Goal: Information Seeking & Learning: Learn about a topic

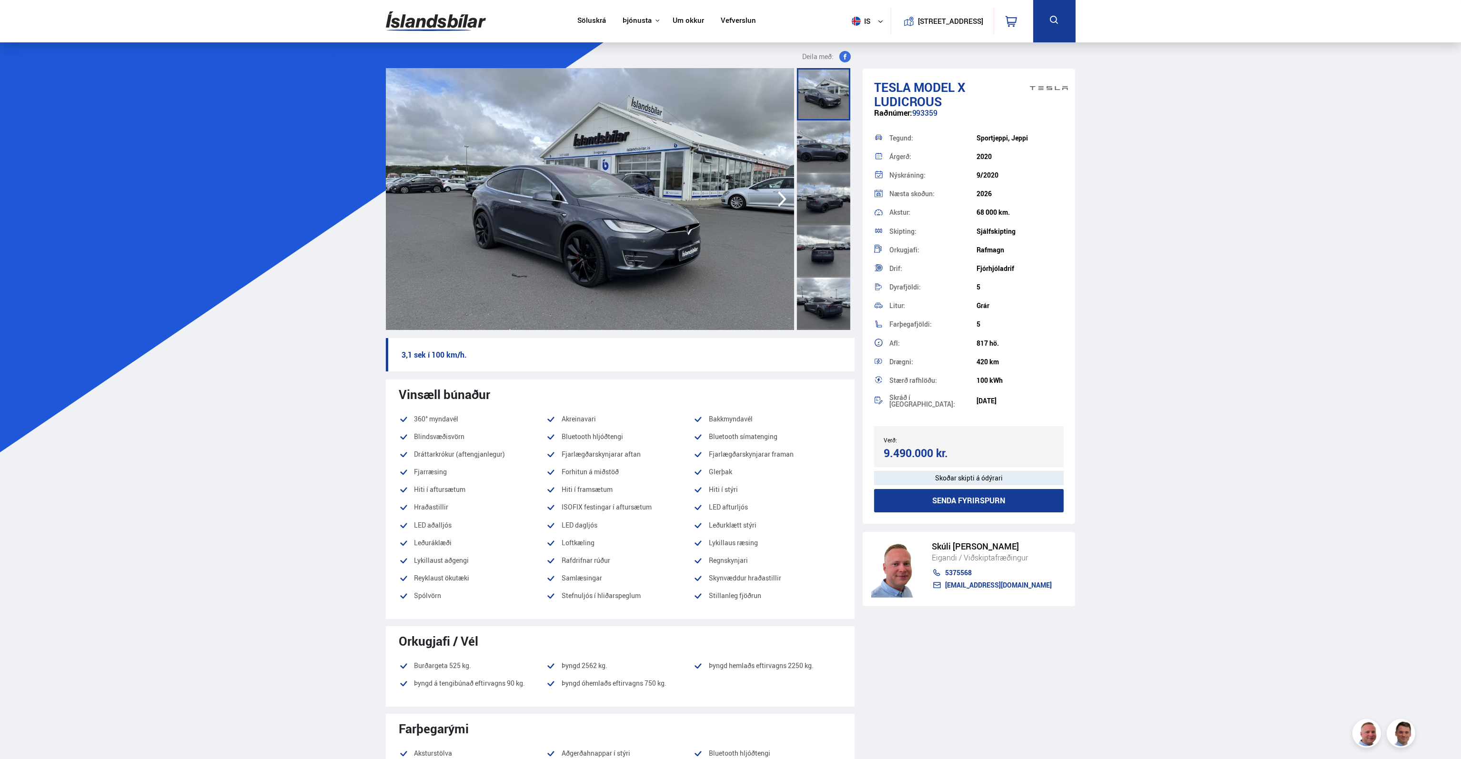
click at [781, 190] on icon "button" at bounding box center [782, 199] width 19 height 23
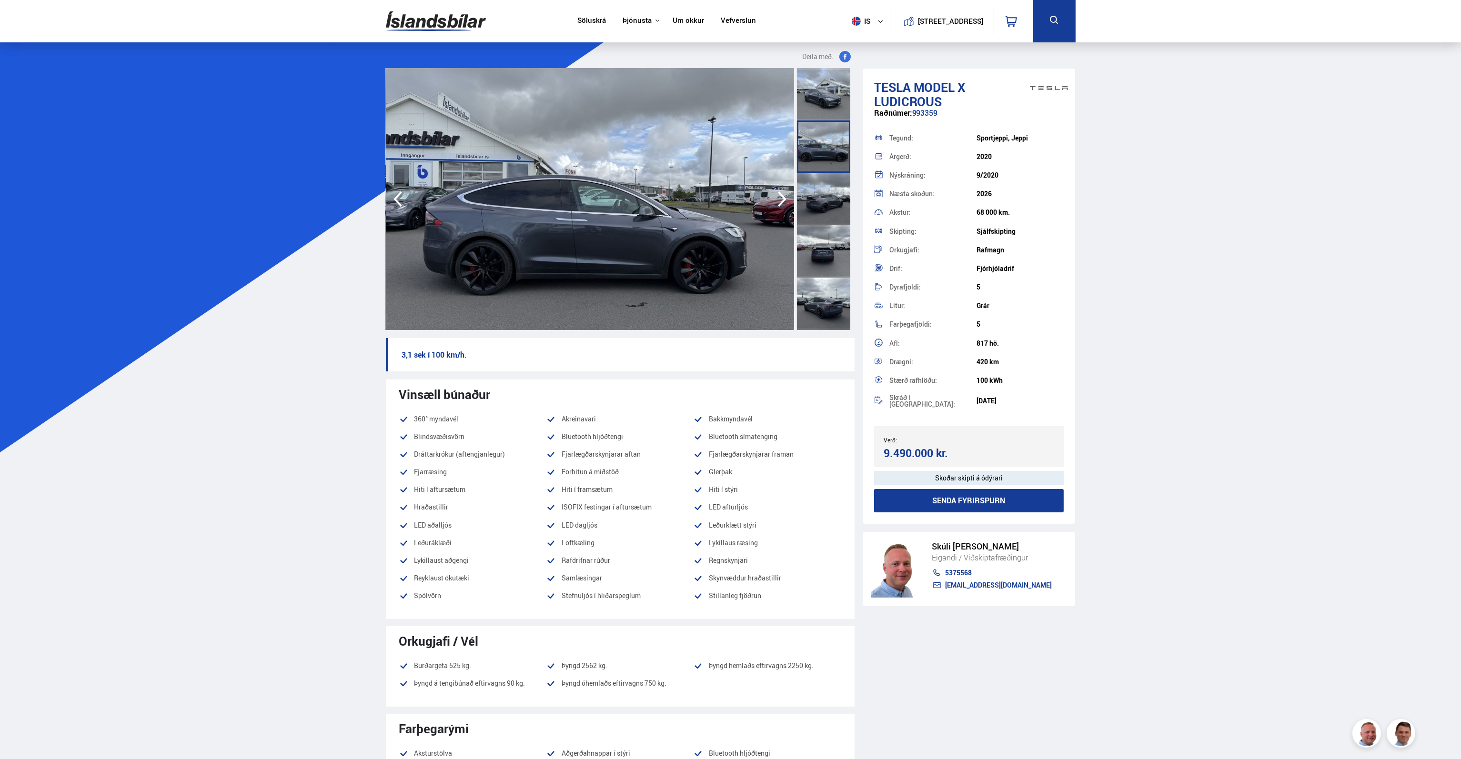
click at [781, 190] on icon "button" at bounding box center [782, 199] width 19 height 23
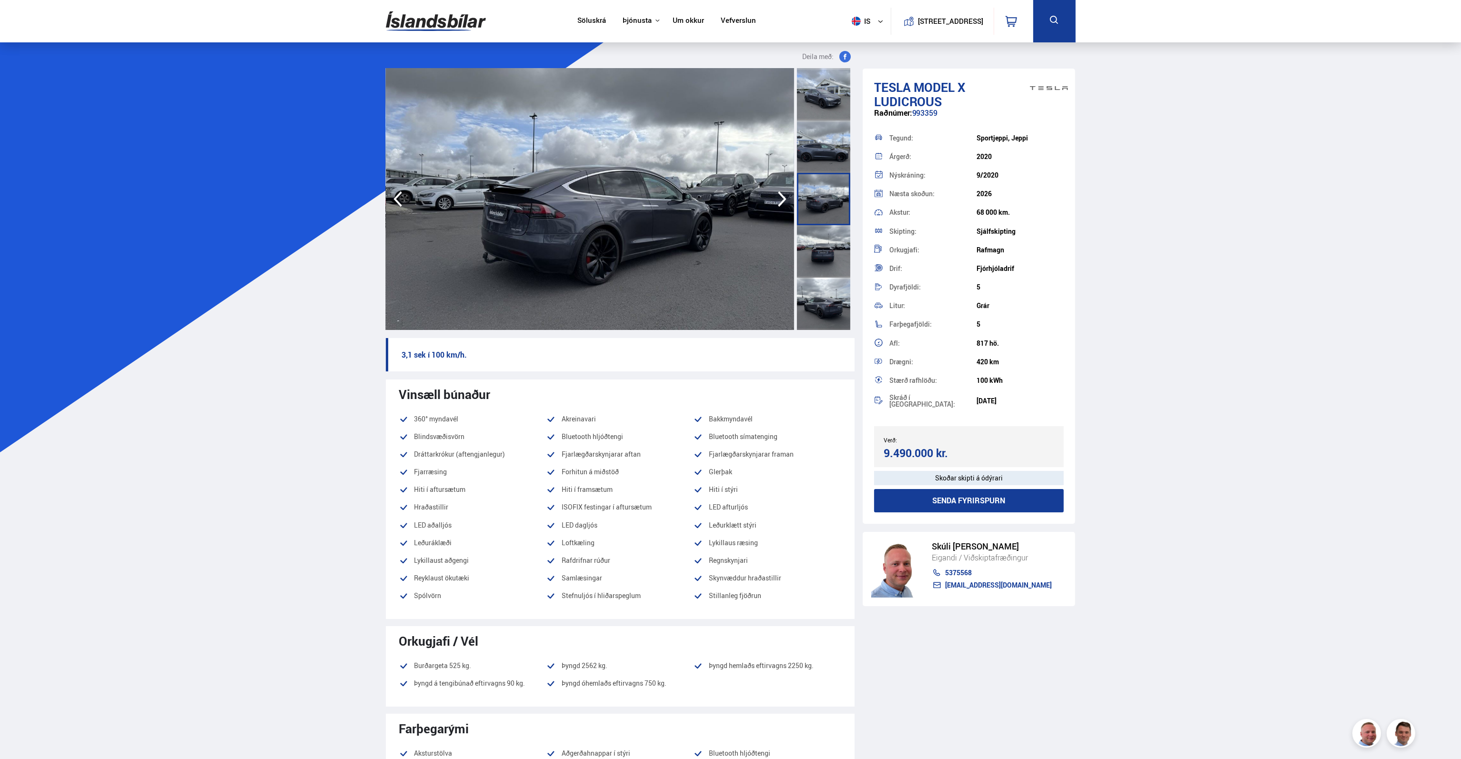
click at [781, 190] on icon "button" at bounding box center [782, 199] width 19 height 23
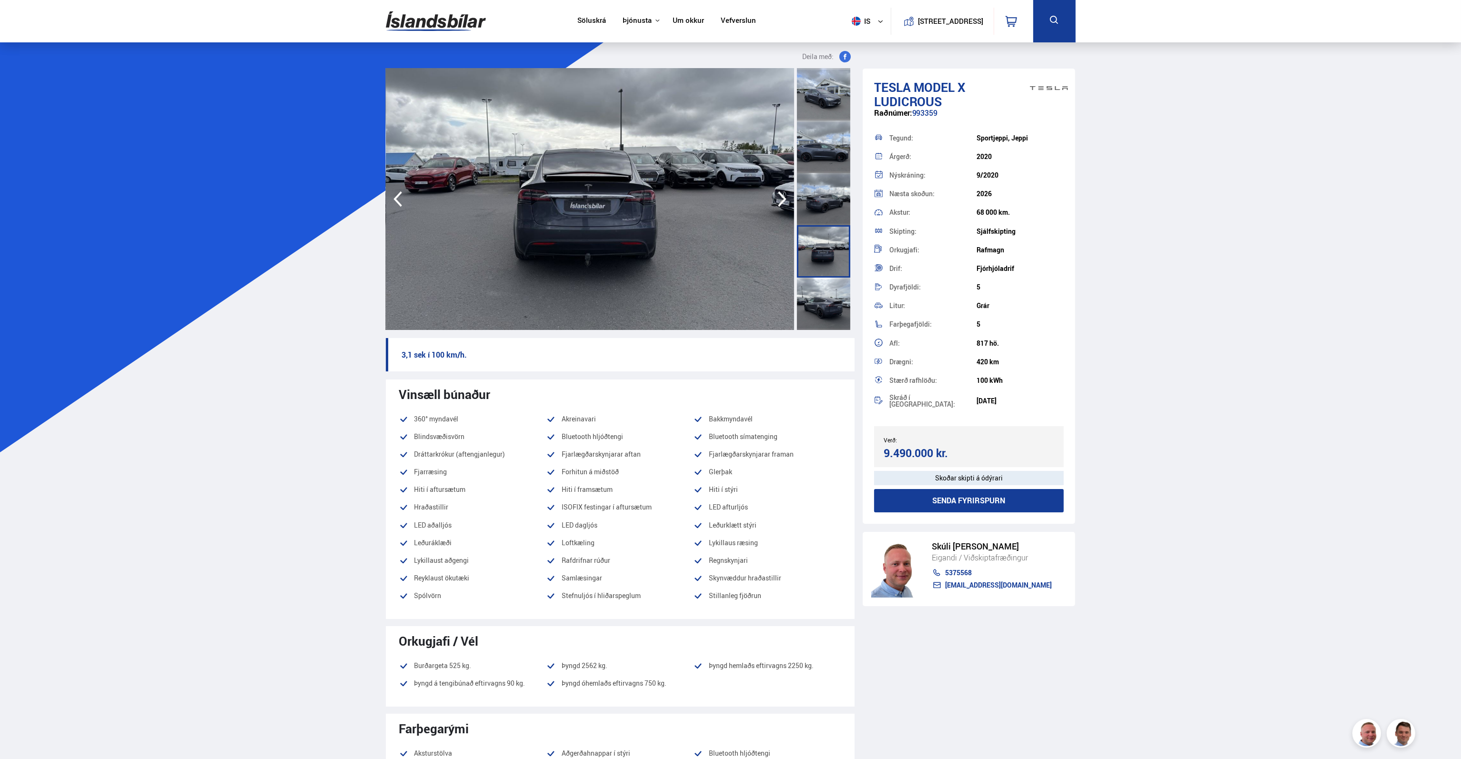
click at [781, 190] on icon "button" at bounding box center [782, 199] width 19 height 23
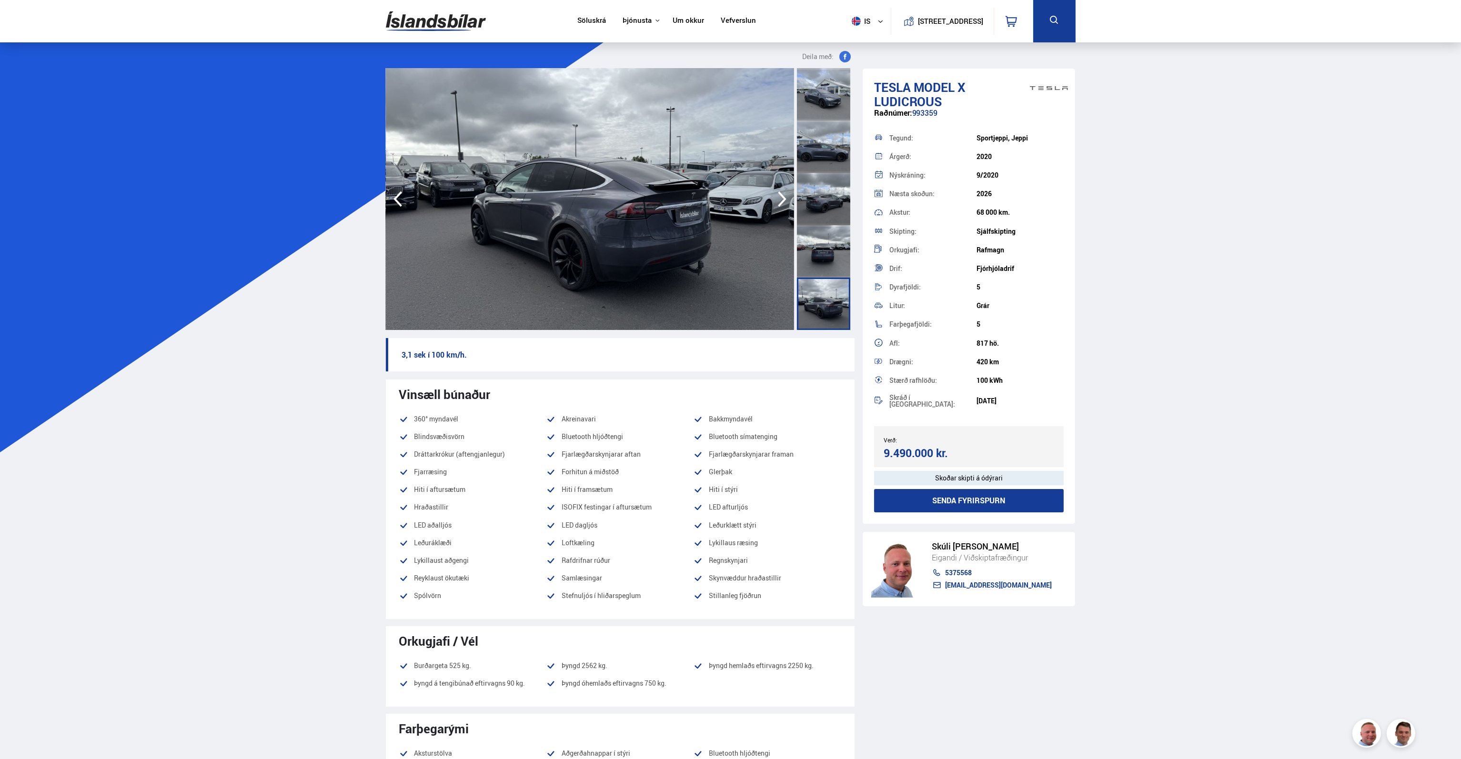
click at [781, 190] on icon "button" at bounding box center [782, 199] width 19 height 23
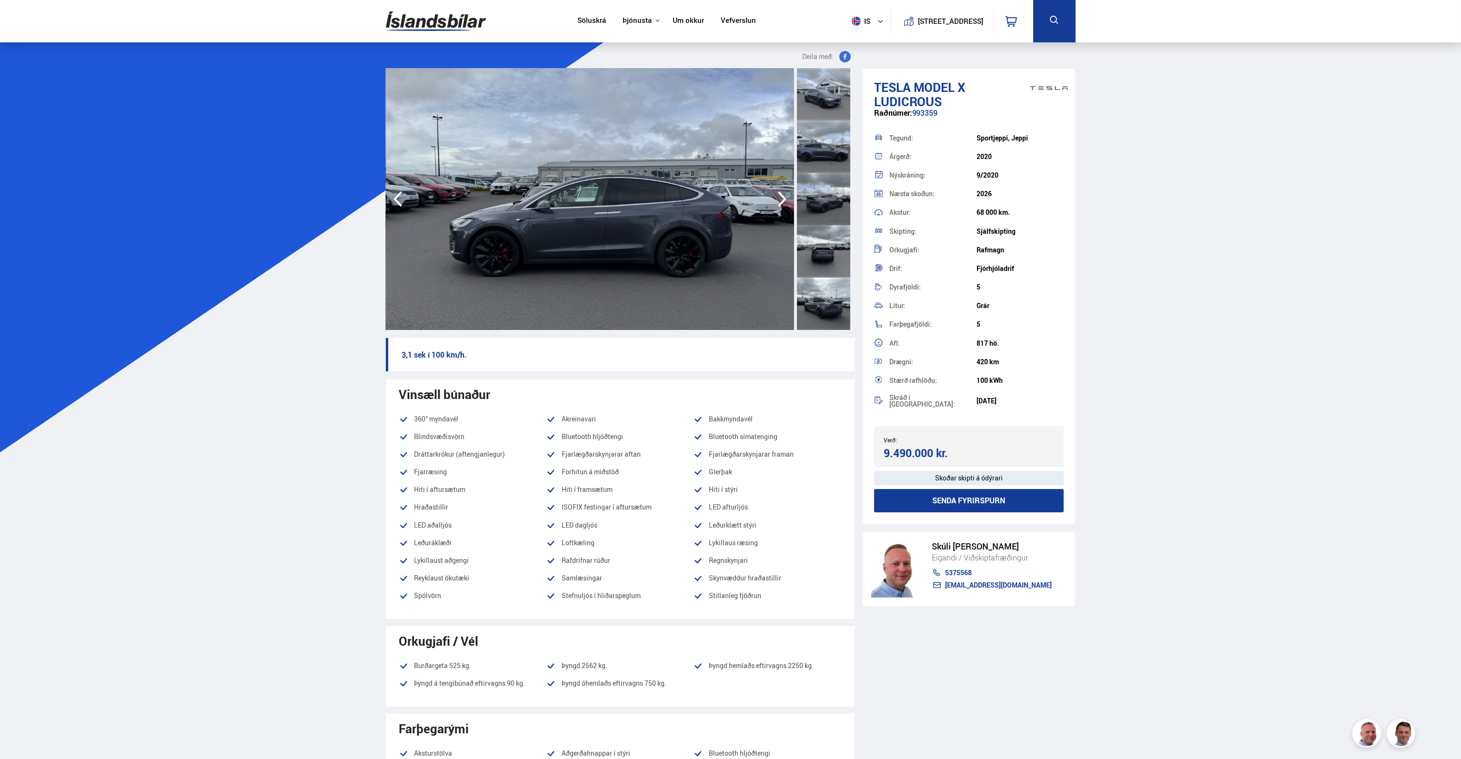
click at [781, 190] on icon "button" at bounding box center [782, 199] width 19 height 23
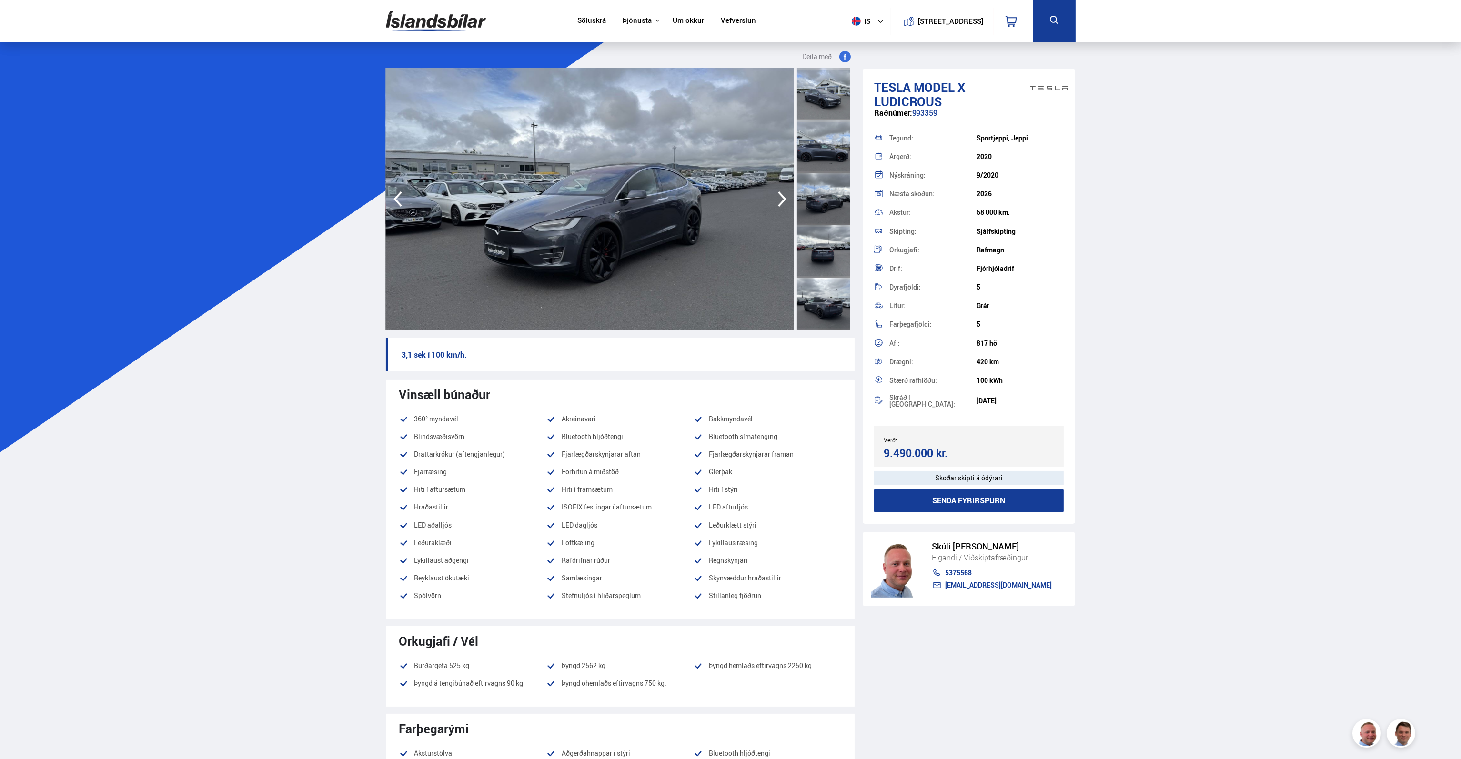
click at [781, 190] on icon "button" at bounding box center [782, 199] width 19 height 23
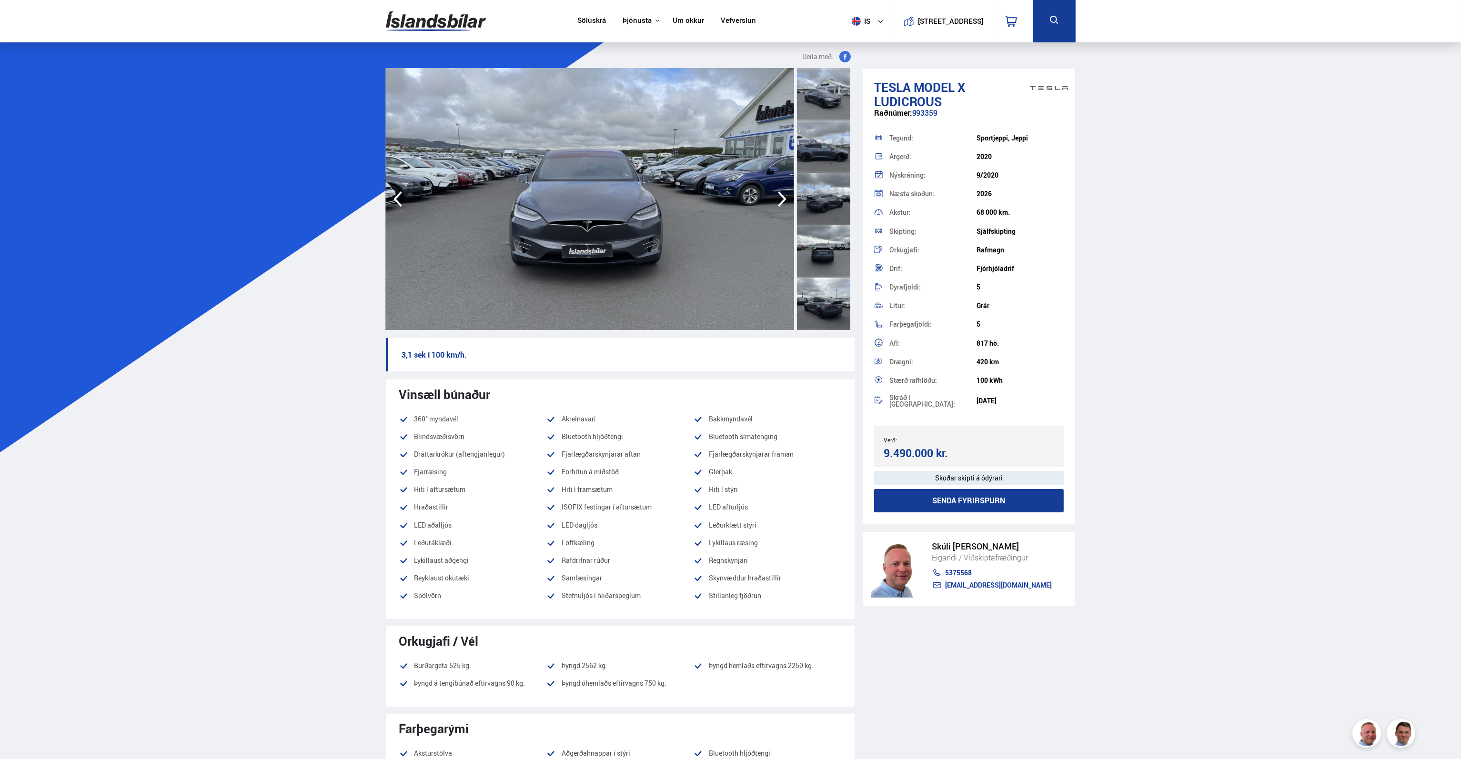
click at [780, 189] on icon "button" at bounding box center [782, 199] width 19 height 23
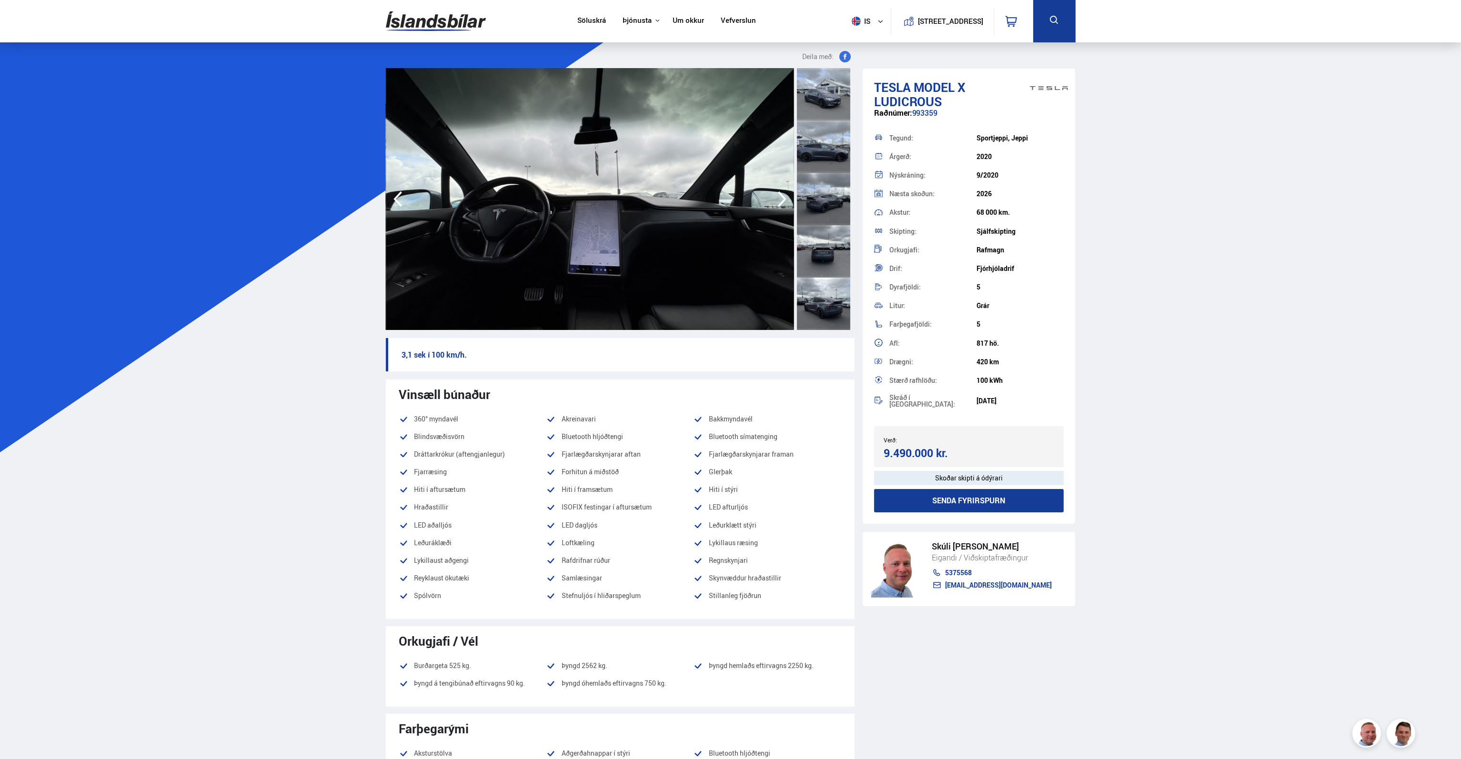
click at [780, 189] on icon "button" at bounding box center [782, 199] width 19 height 23
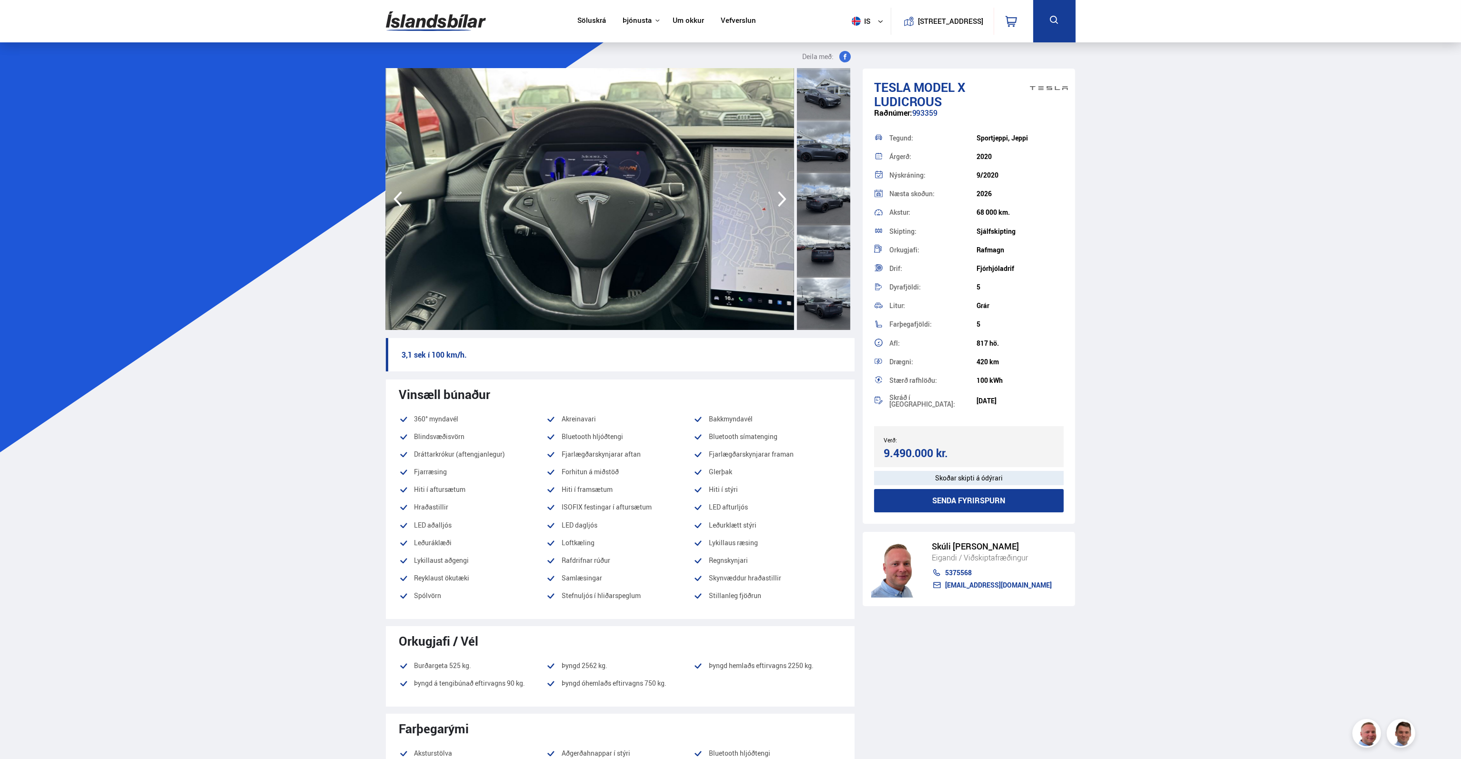
click at [780, 189] on icon "button" at bounding box center [782, 199] width 19 height 23
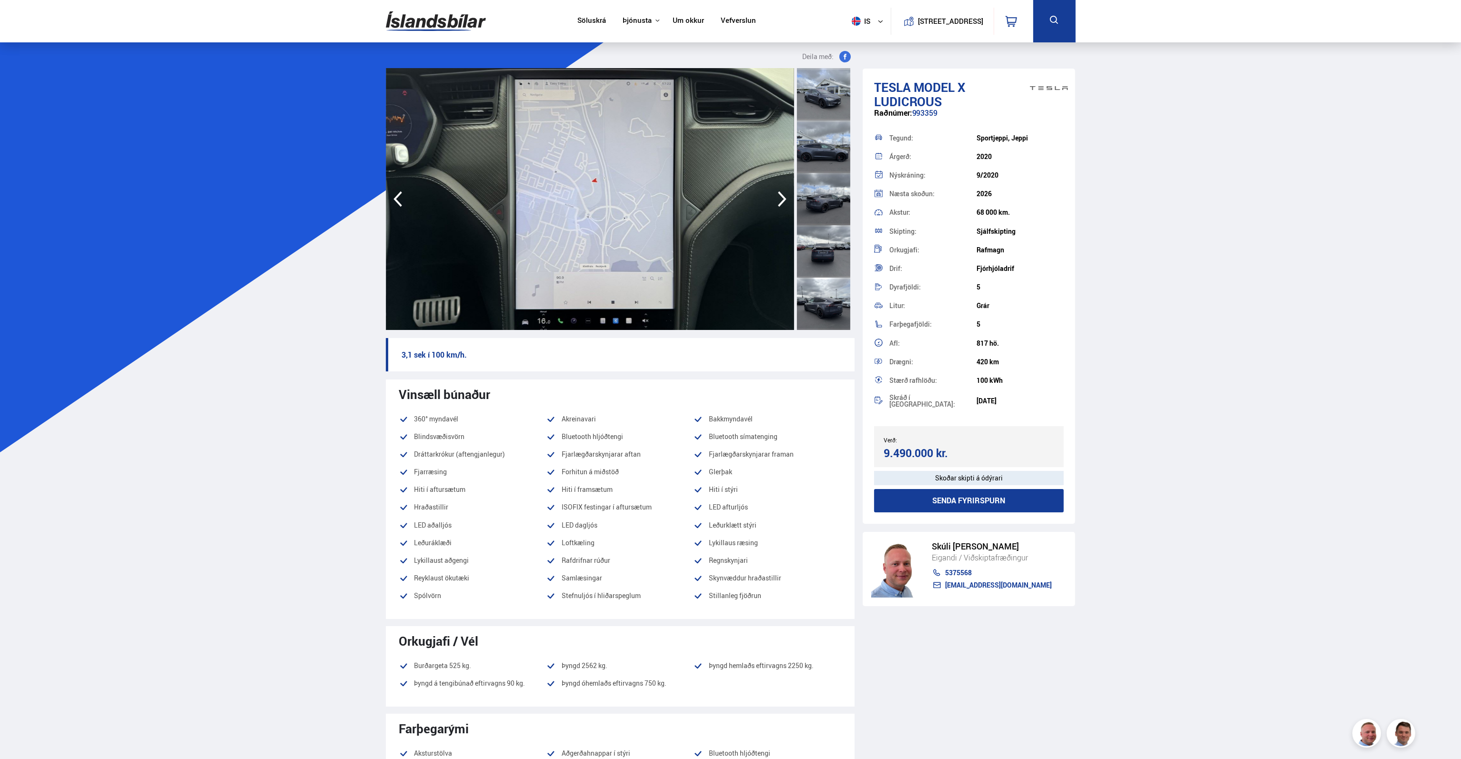
click at [780, 189] on icon "button" at bounding box center [782, 199] width 19 height 23
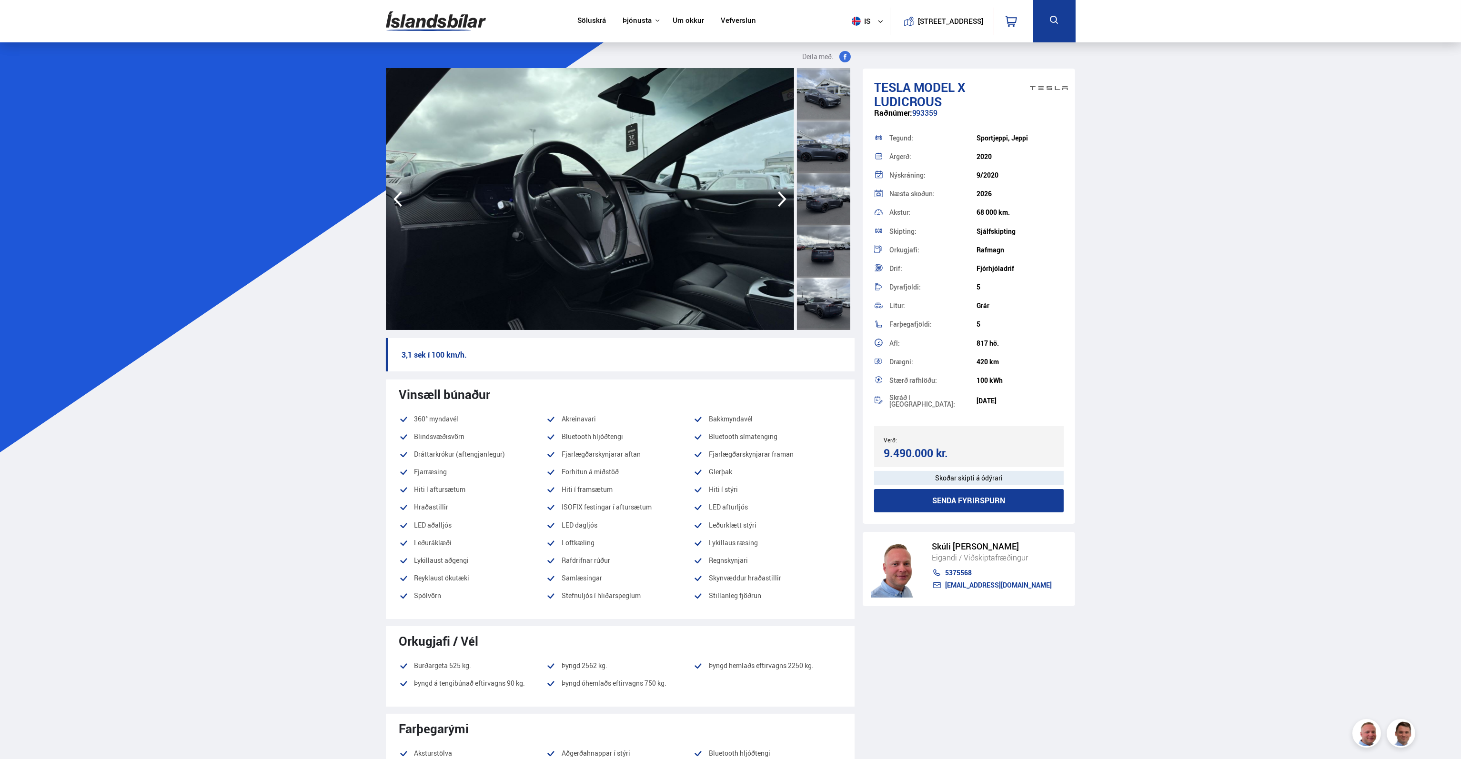
click at [780, 189] on icon "button" at bounding box center [782, 199] width 19 height 23
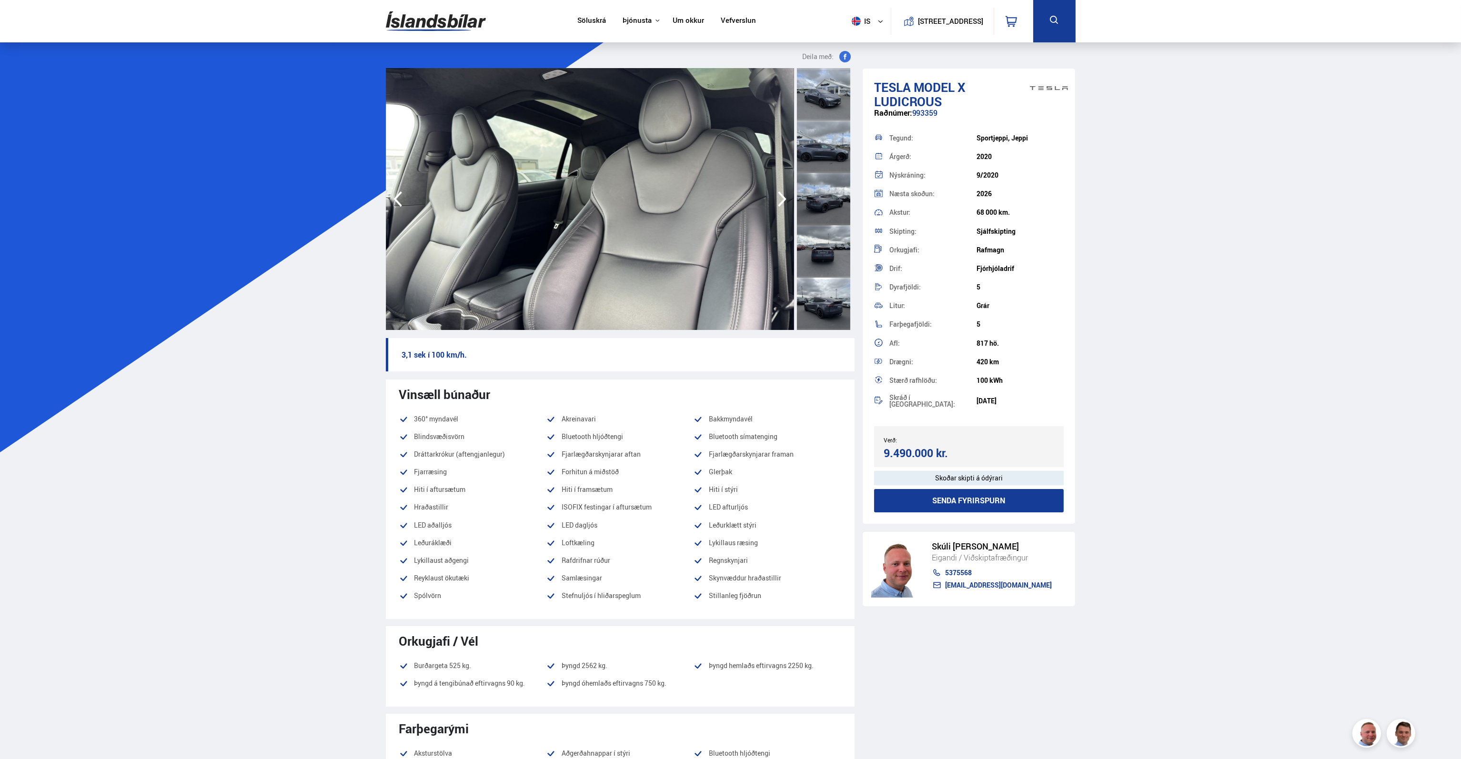
click at [780, 189] on icon "button" at bounding box center [782, 199] width 19 height 23
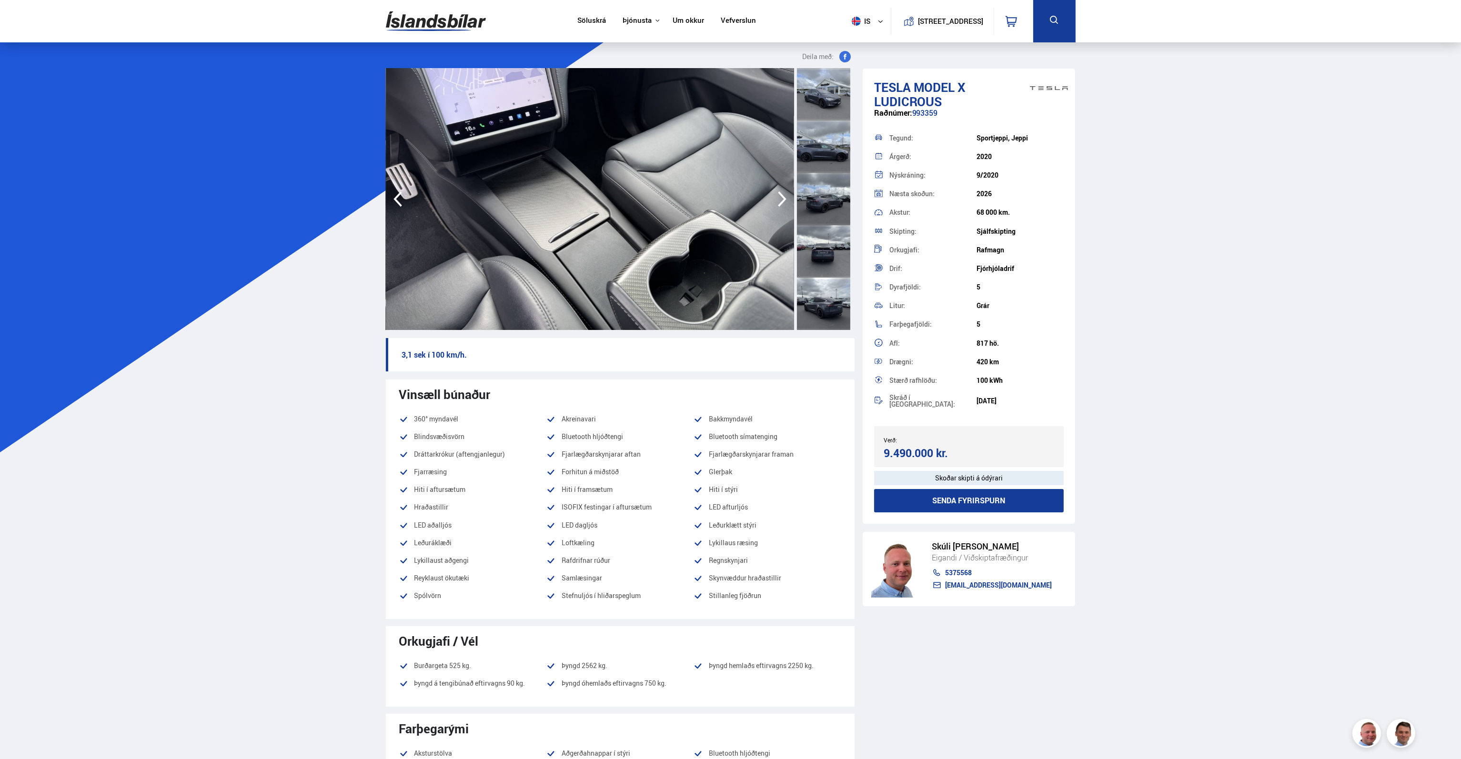
drag, startPoint x: 980, startPoint y: 346, endPoint x: 1006, endPoint y: 348, distance: 25.3
click at [1006, 348] on div "Afl: 817 hö." at bounding box center [969, 343] width 190 height 19
click at [1006, 347] on div "817 hö." at bounding box center [1020, 344] width 87 height 8
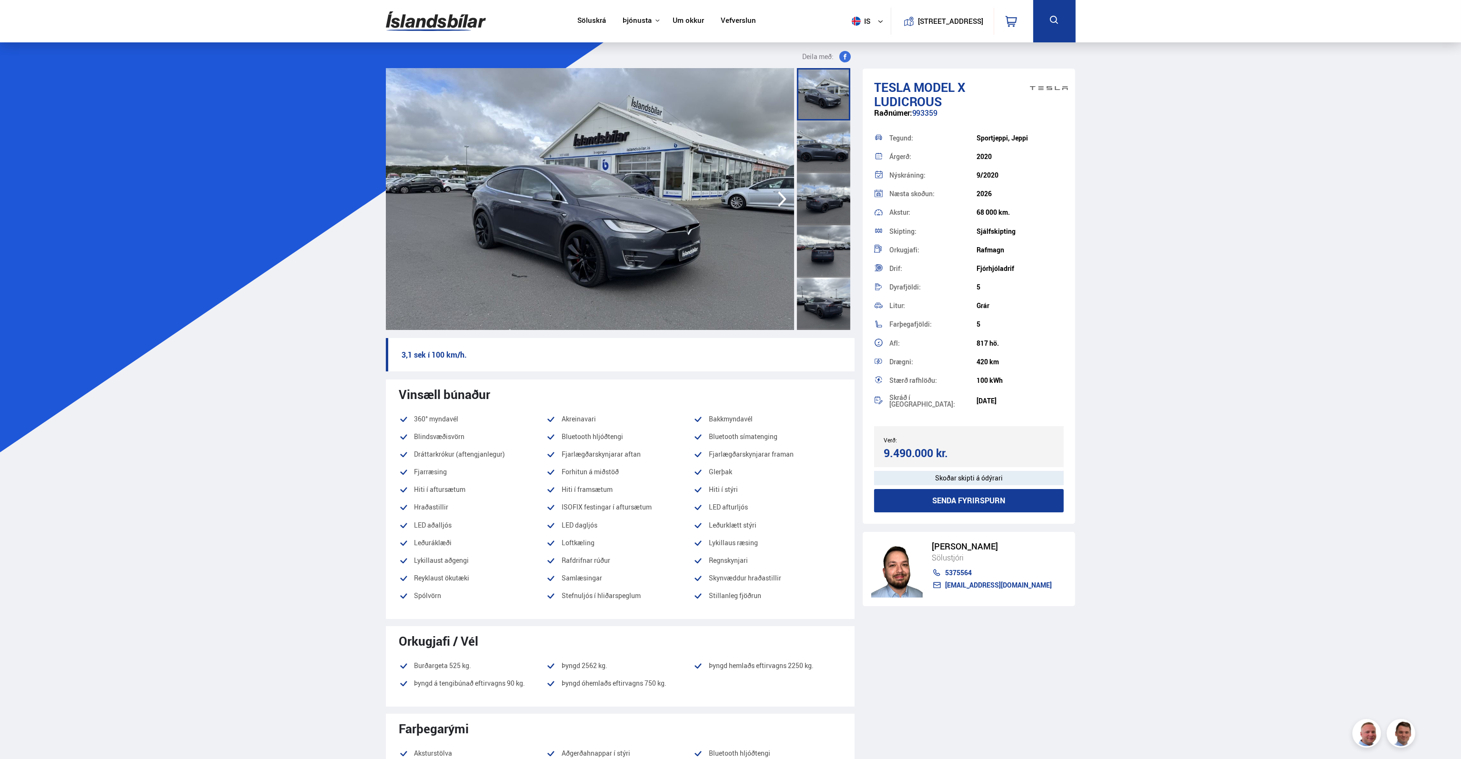
click at [401, 193] on img at bounding box center [590, 199] width 408 height 262
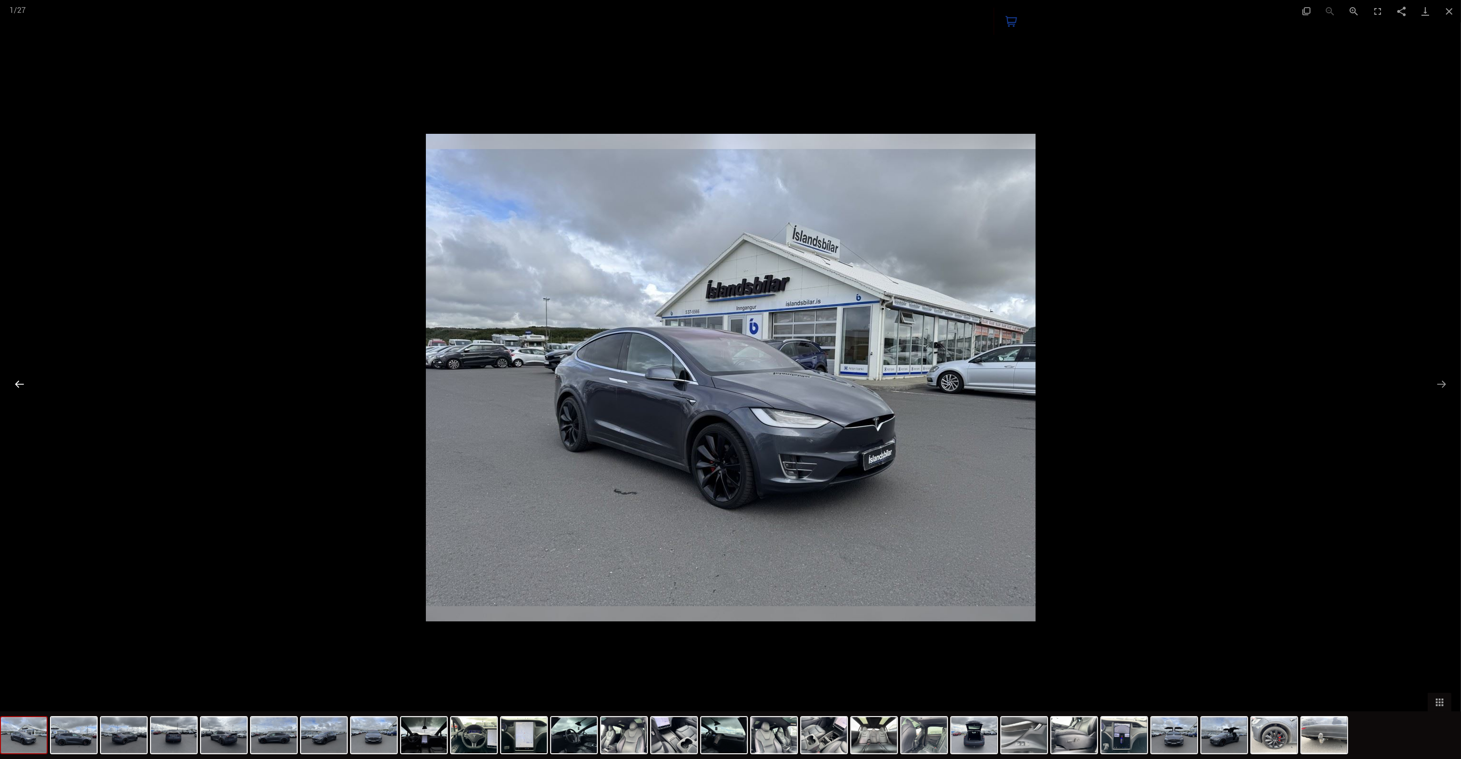
click at [25, 386] on button "Previous slide" at bounding box center [20, 384] width 20 height 19
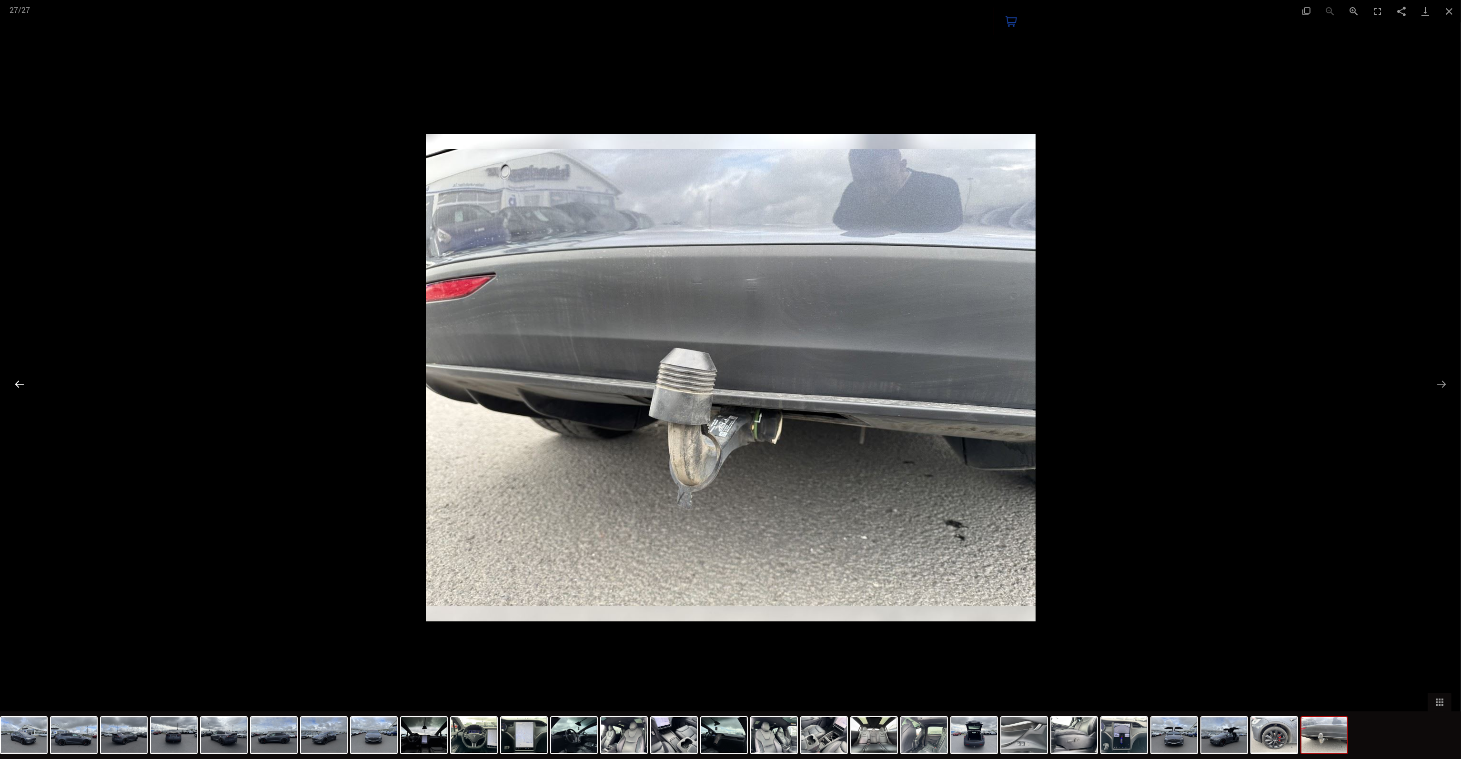
click at [25, 386] on button "Previous slide" at bounding box center [20, 384] width 20 height 19
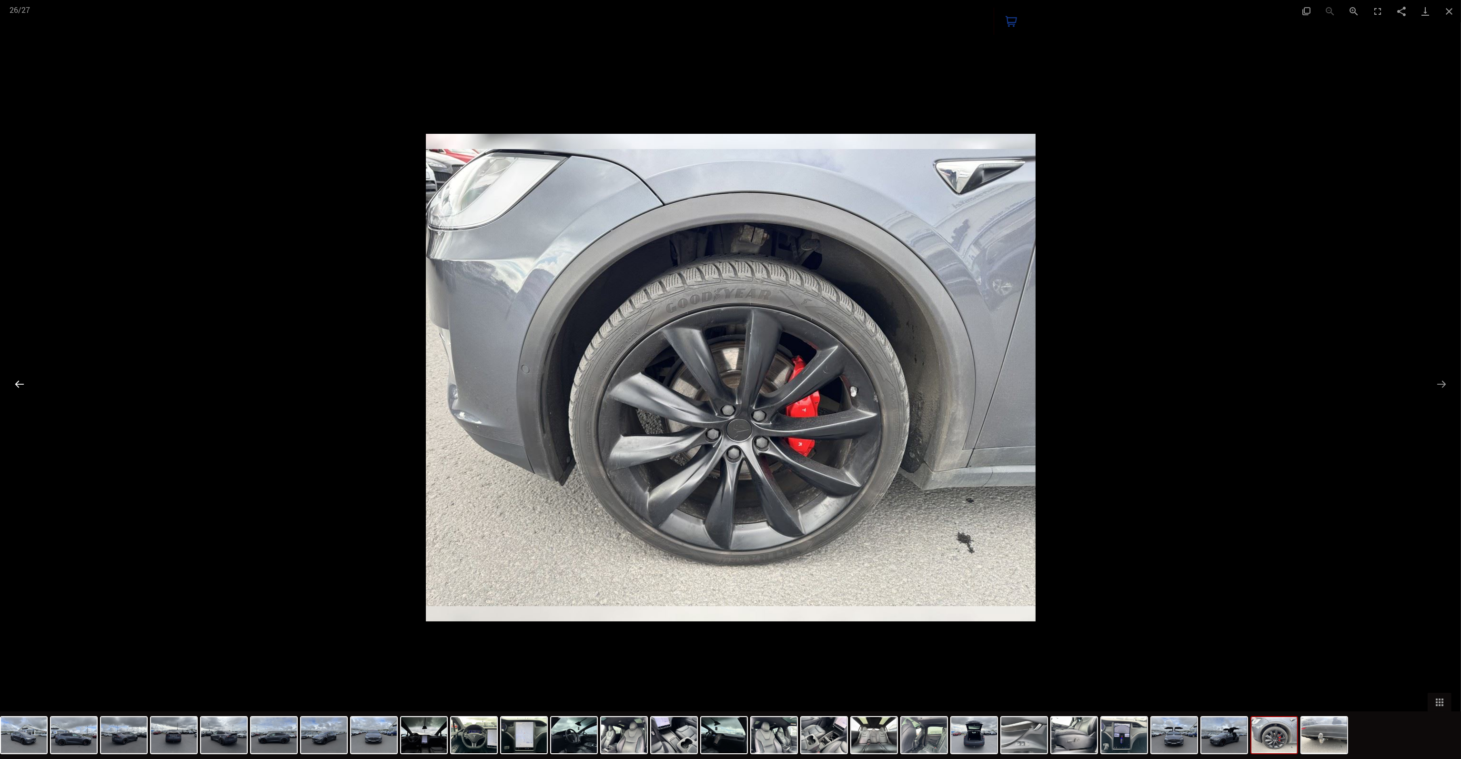
click at [25, 385] on button "Previous slide" at bounding box center [20, 384] width 20 height 19
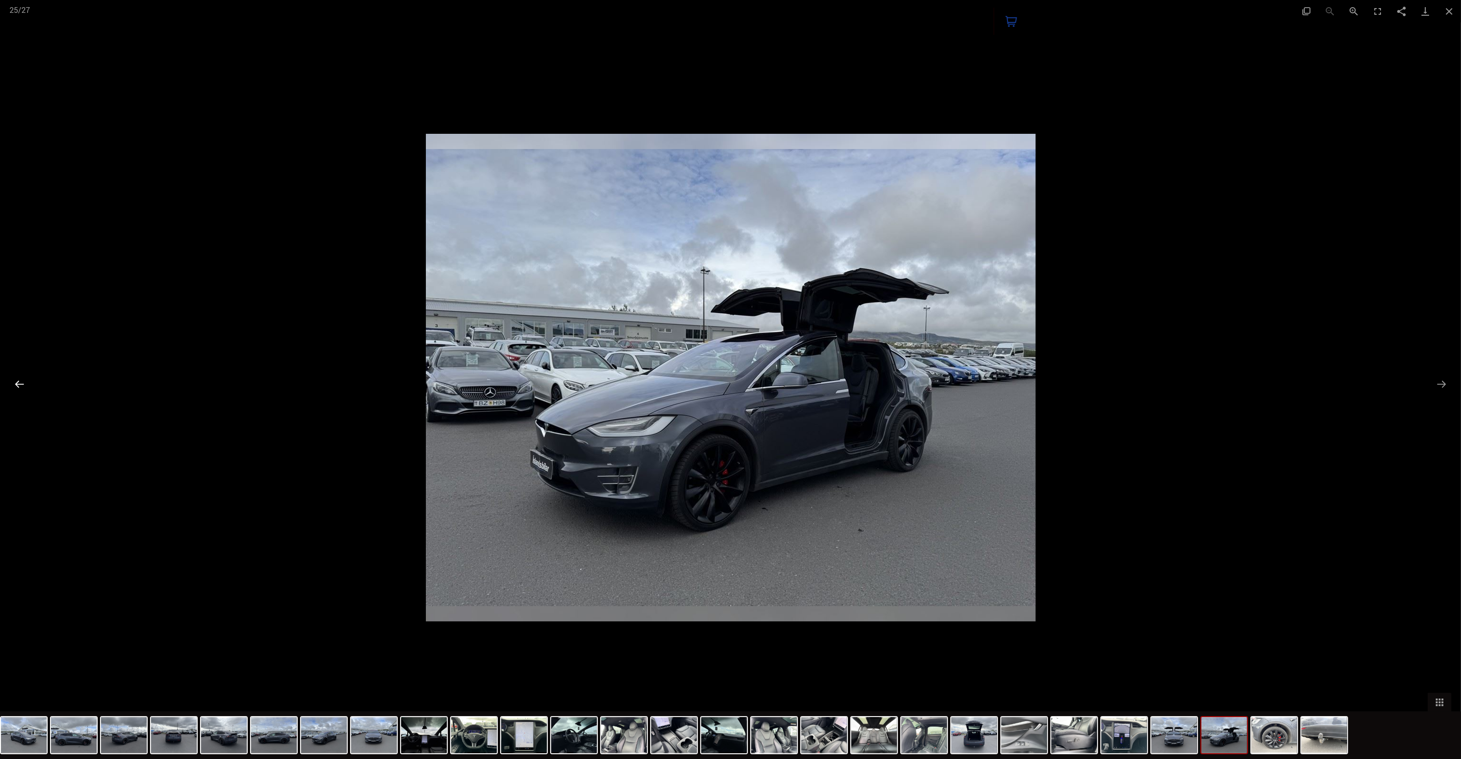
click at [24, 385] on button "Previous slide" at bounding box center [20, 384] width 20 height 19
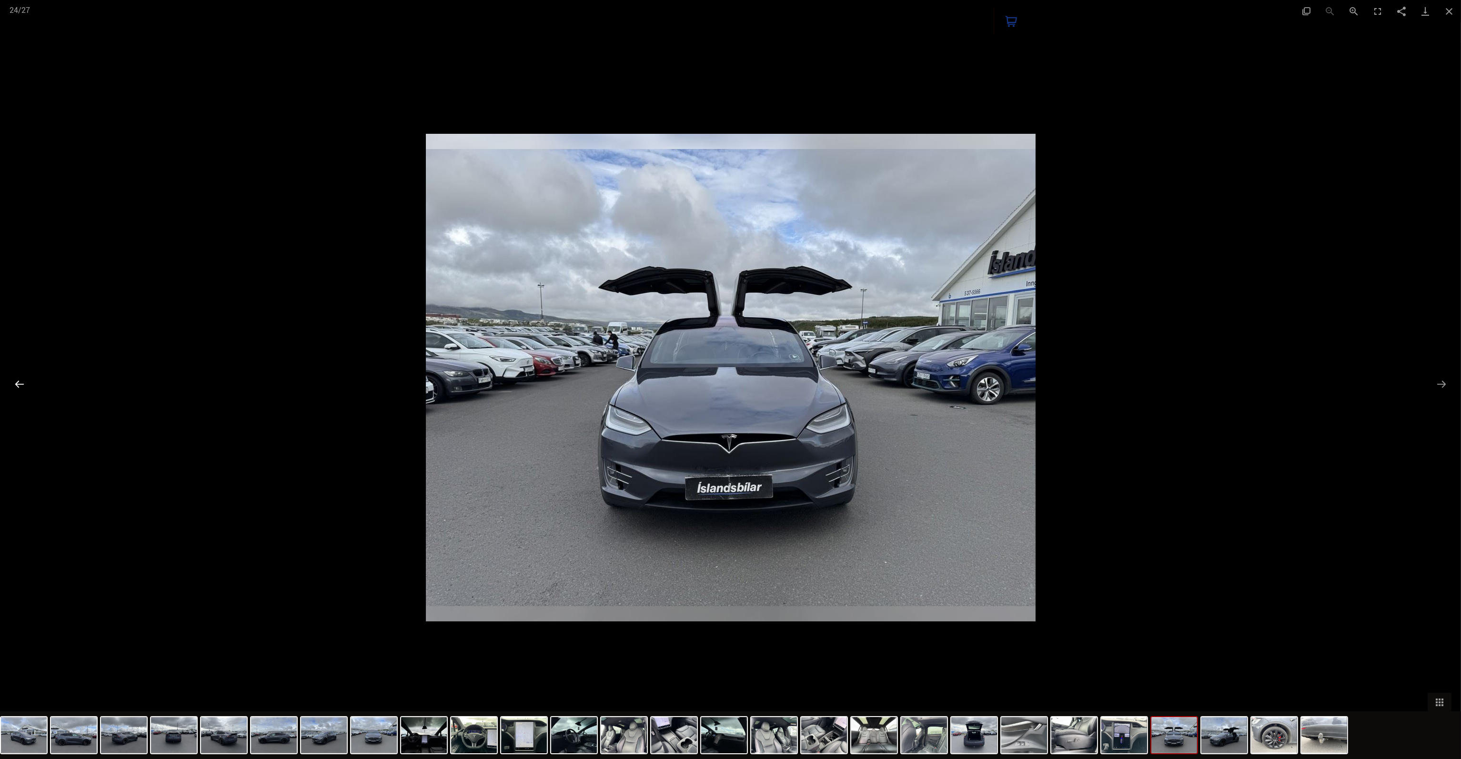
click at [20, 383] on button "Previous slide" at bounding box center [20, 384] width 20 height 19
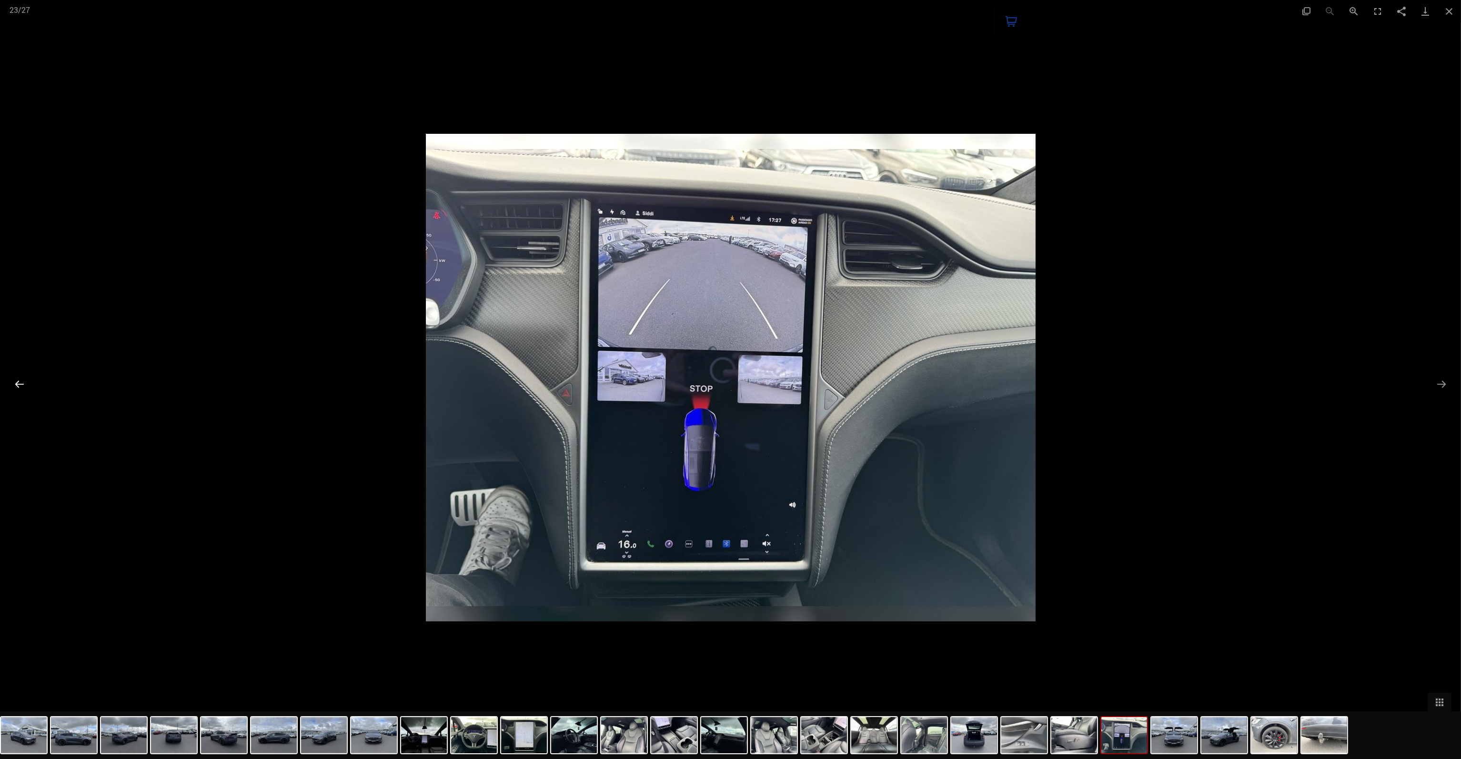
click at [20, 383] on button "Previous slide" at bounding box center [20, 384] width 20 height 19
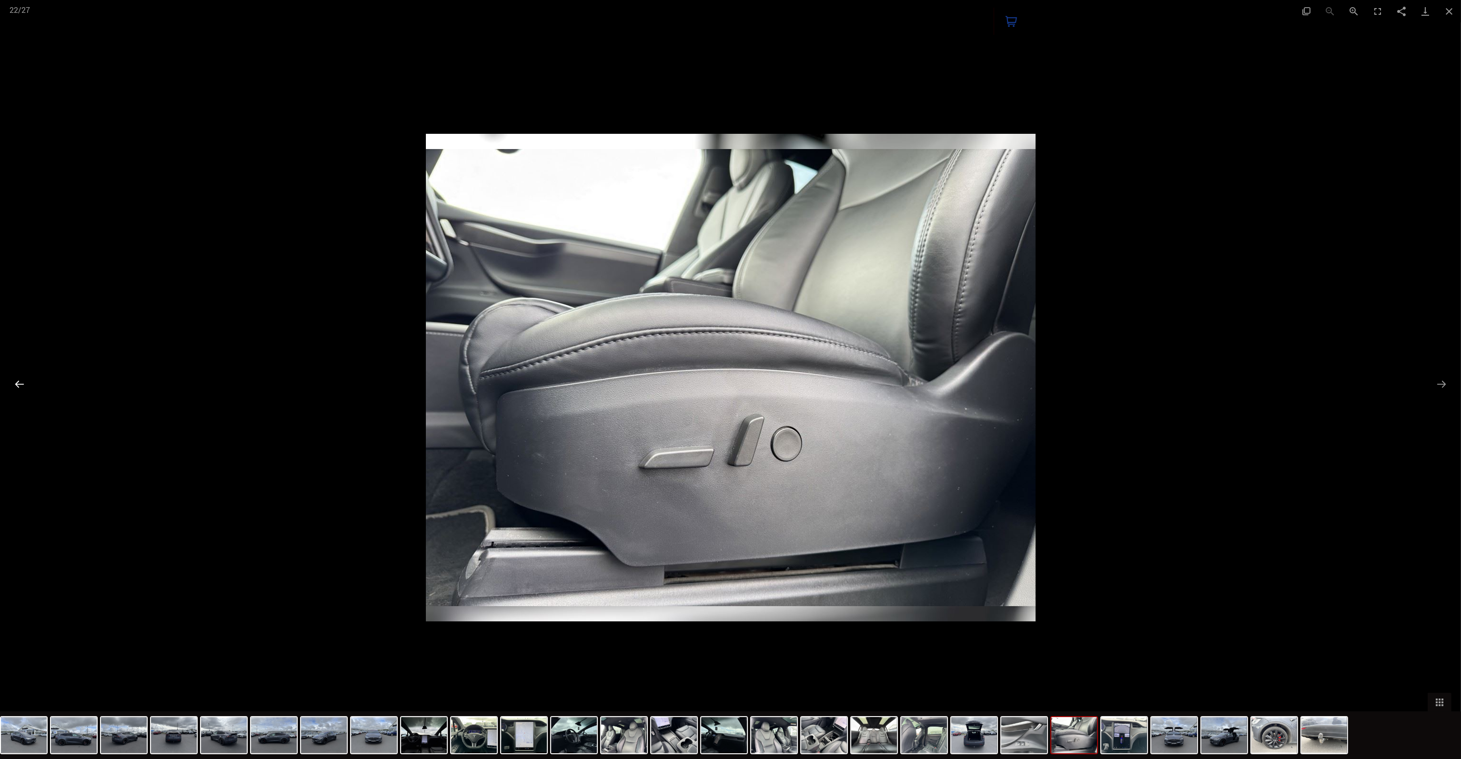
click at [20, 383] on button "Previous slide" at bounding box center [20, 384] width 20 height 19
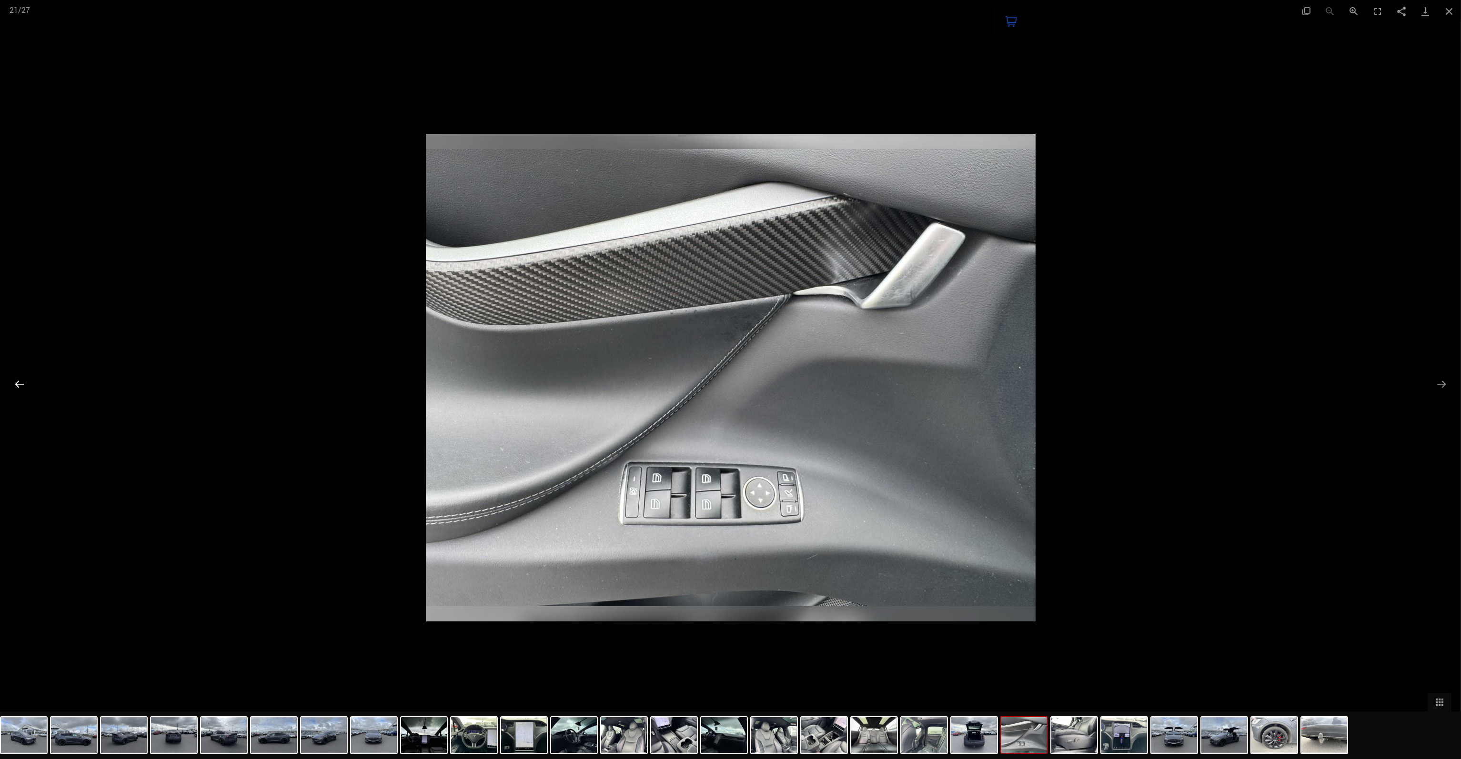
click at [20, 383] on button "Previous slide" at bounding box center [20, 384] width 20 height 19
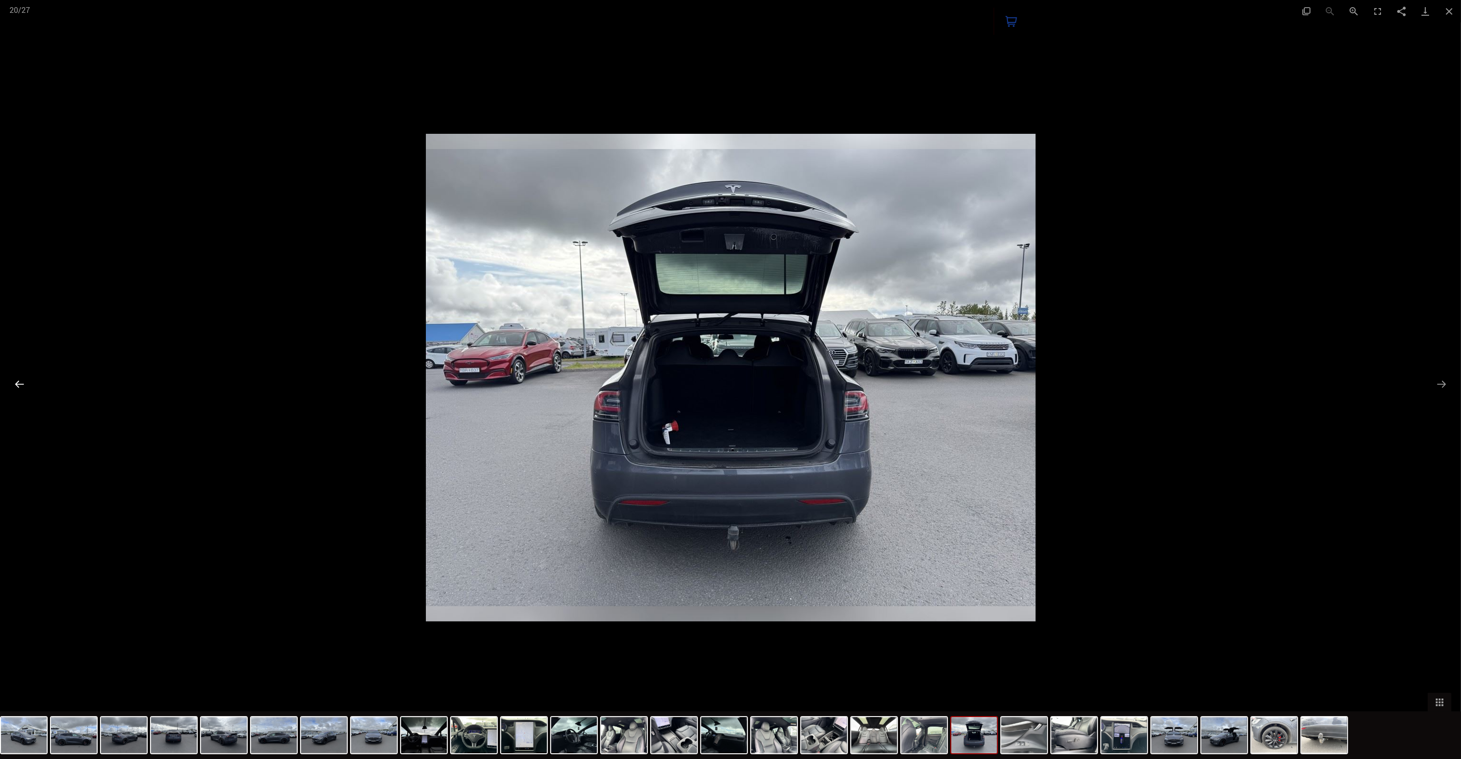
click at [20, 383] on button "Previous slide" at bounding box center [20, 384] width 20 height 19
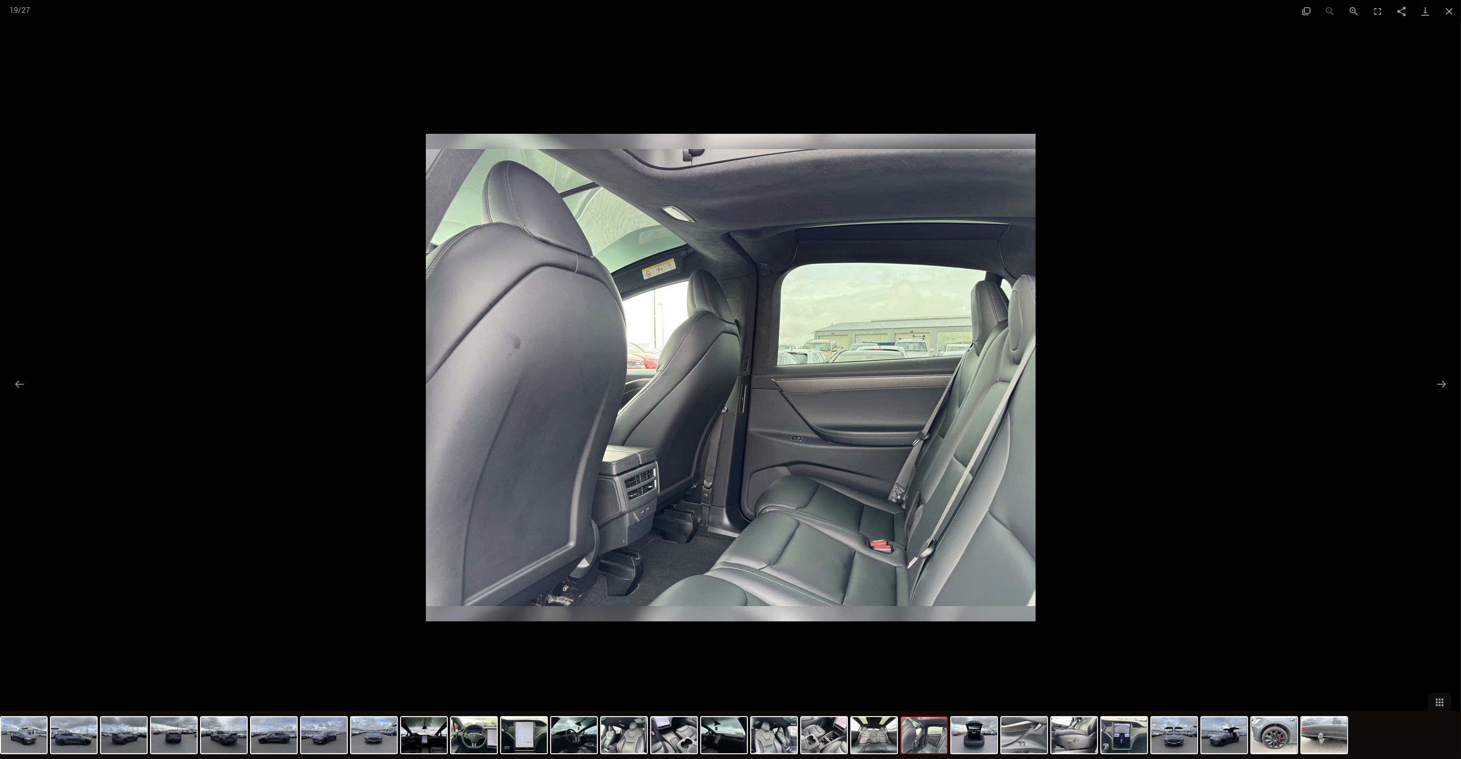
scroll to position [238, 0]
click at [17, 382] on button "Previous slide" at bounding box center [20, 384] width 20 height 19
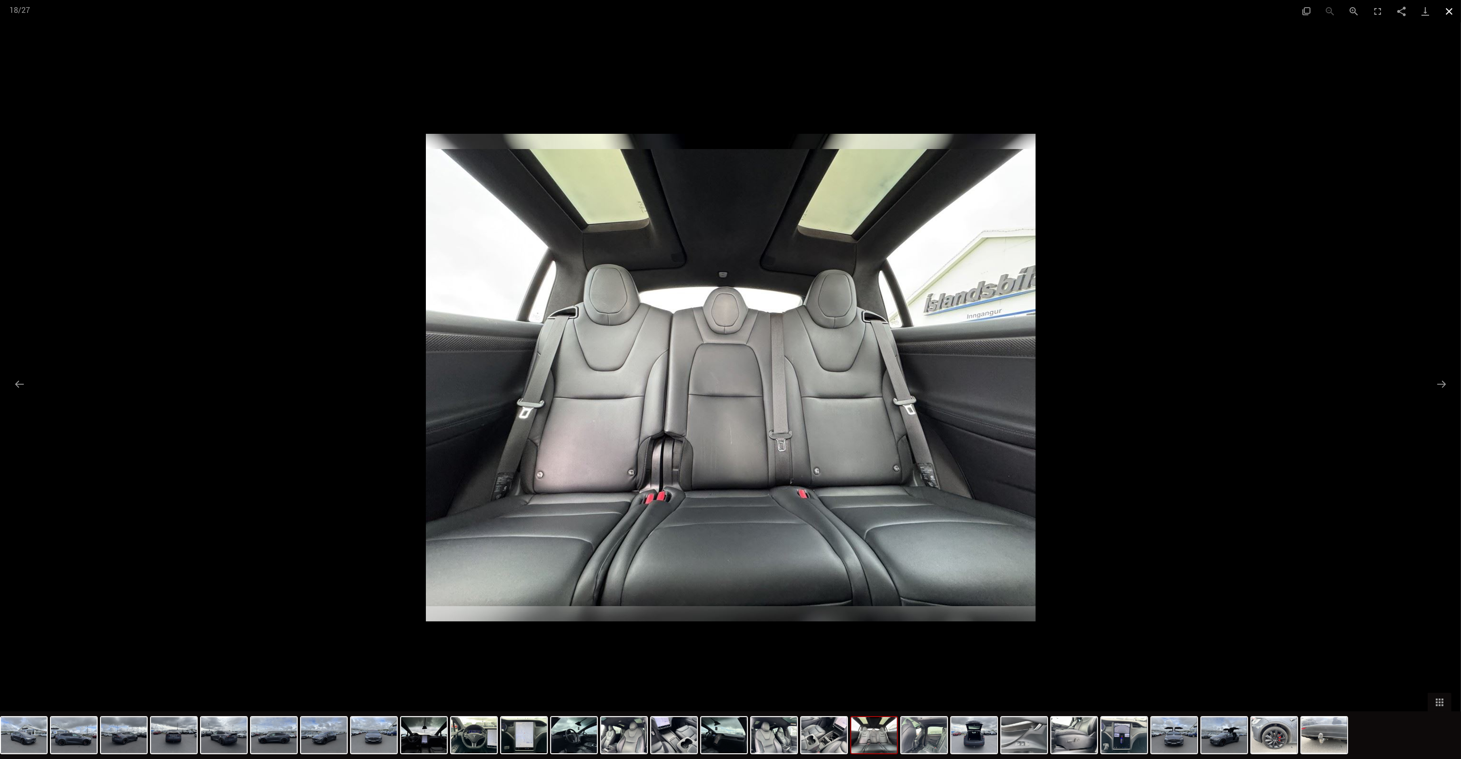
click at [1449, 12] on button "Close gallery" at bounding box center [1449, 11] width 24 height 22
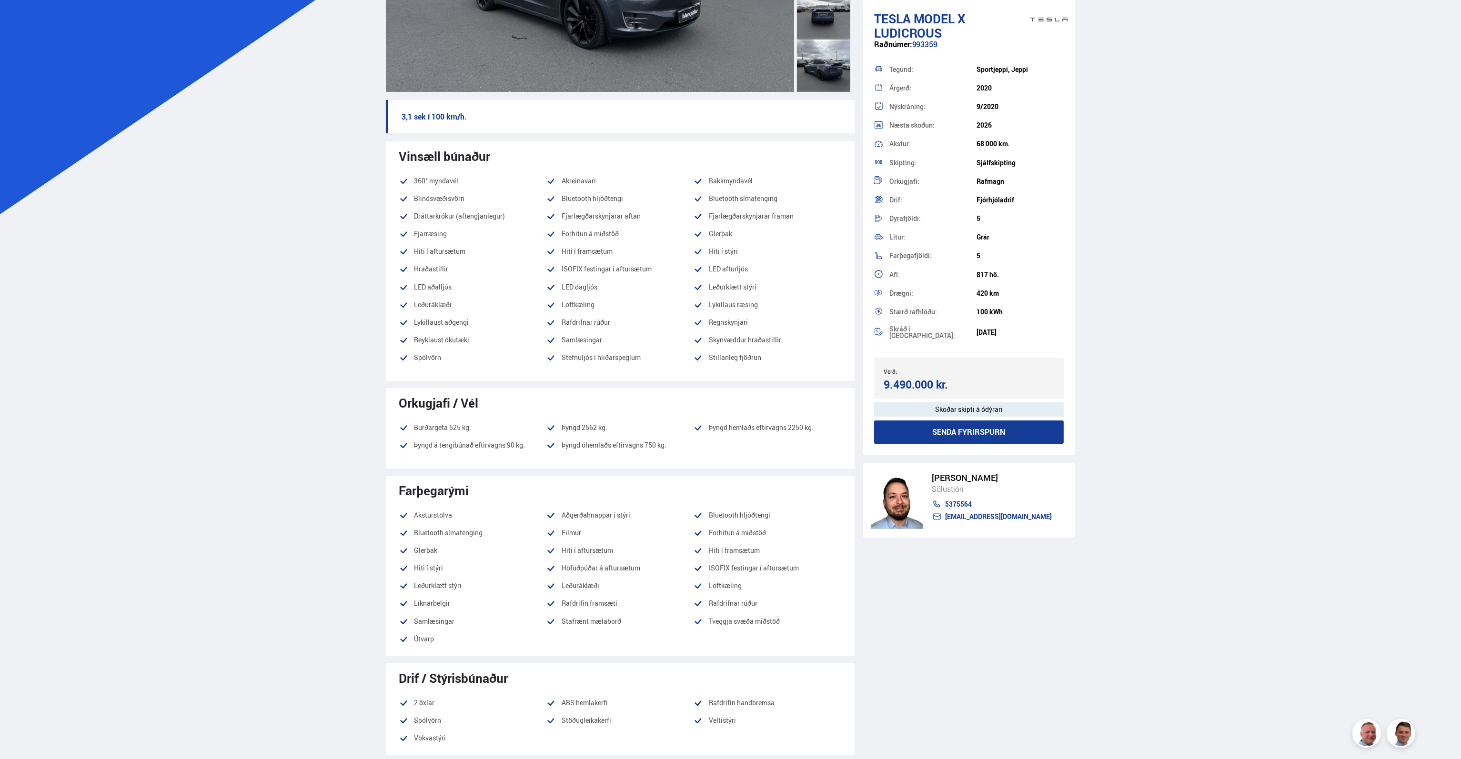
scroll to position [0, 0]
